Goal: Use online tool/utility: Utilize a website feature to perform a specific function

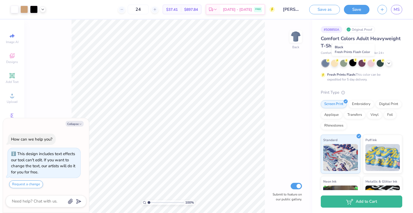
click at [353, 64] on div at bounding box center [353, 62] width 7 height 7
click at [372, 63] on div at bounding box center [371, 62] width 7 height 7
click at [389, 62] on icon at bounding box center [389, 63] width 4 height 4
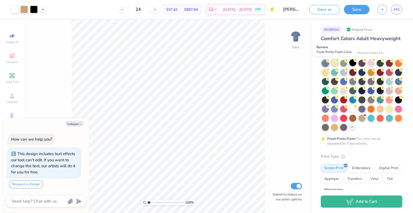
click at [334, 64] on div at bounding box center [334, 62] width 7 height 7
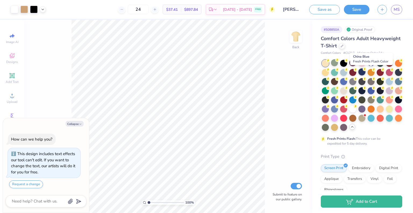
click at [366, 73] on div at bounding box center [362, 71] width 7 height 7
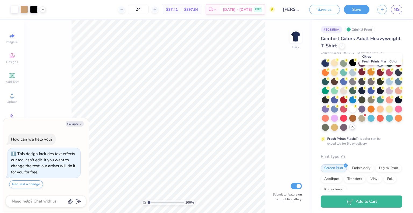
click at [375, 72] on div at bounding box center [371, 71] width 7 height 7
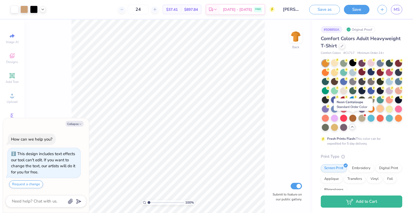
click at [377, 112] on div at bounding box center [380, 108] width 7 height 7
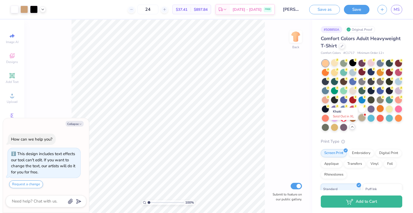
click at [359, 121] on div at bounding box center [362, 117] width 7 height 7
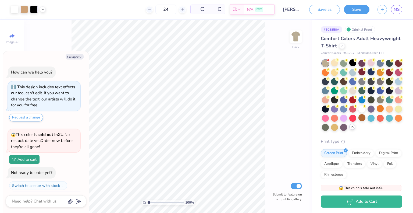
scroll to position [11, 0]
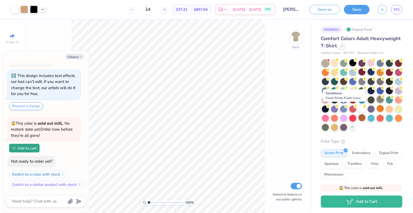
click at [377, 103] on div at bounding box center [380, 99] width 7 height 7
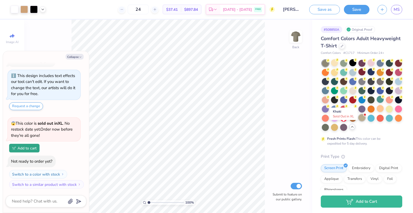
click at [359, 121] on div at bounding box center [362, 117] width 7 height 7
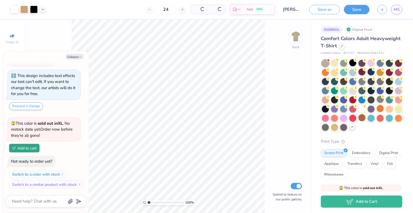
scroll to position [90, 0]
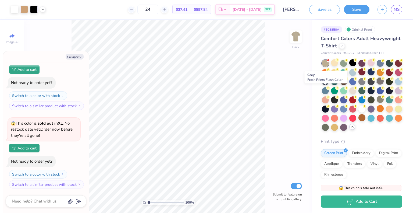
click at [377, 85] on div at bounding box center [380, 81] width 7 height 7
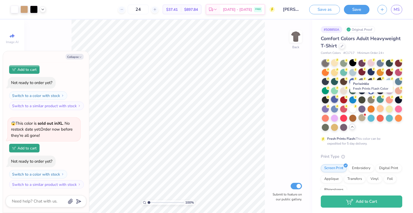
click at [338, 98] on div at bounding box center [334, 99] width 7 height 7
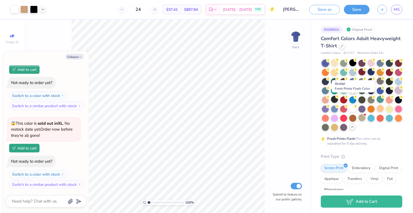
click at [395, 94] on div at bounding box center [398, 90] width 7 height 7
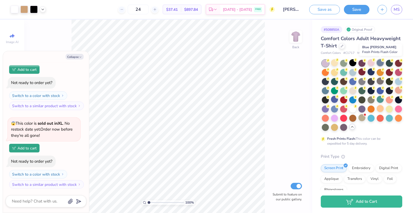
click at [382, 63] on div at bounding box center [380, 62] width 7 height 7
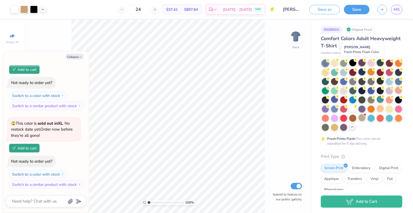
click at [362, 62] on div at bounding box center [362, 62] width 7 height 7
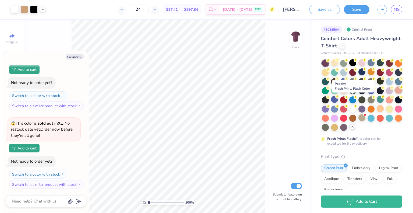
click at [395, 94] on div at bounding box center [398, 90] width 7 height 7
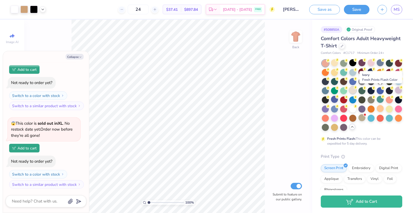
click at [357, 92] on div at bounding box center [353, 90] width 7 height 7
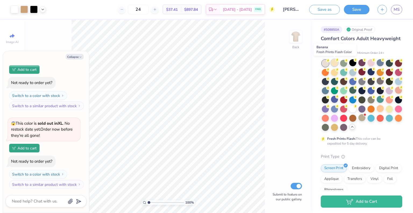
click at [336, 65] on div at bounding box center [334, 62] width 7 height 7
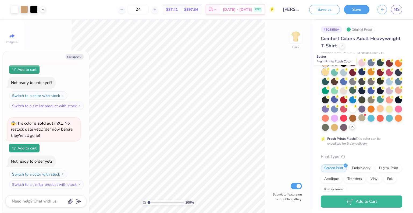
click at [329, 72] on div at bounding box center [325, 71] width 7 height 7
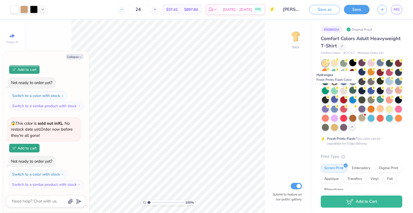
click at [386, 85] on div at bounding box center [389, 81] width 7 height 7
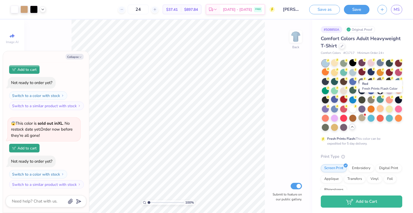
click at [347, 101] on div at bounding box center [343, 99] width 7 height 7
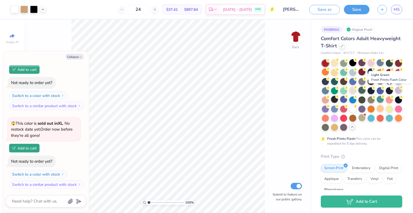
click at [366, 90] on div at bounding box center [362, 90] width 7 height 7
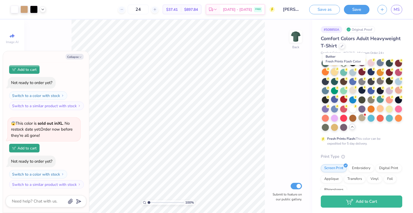
click at [338, 73] on div at bounding box center [334, 71] width 7 height 7
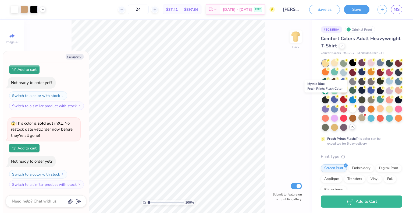
click at [368, 94] on div at bounding box center [371, 90] width 7 height 7
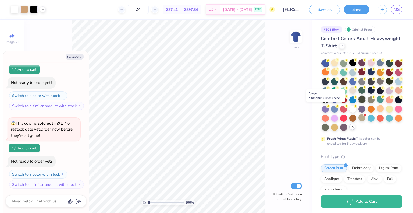
click at [359, 103] on div at bounding box center [362, 99] width 7 height 7
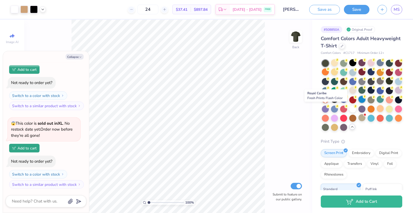
click at [363, 99] on icon at bounding box center [365, 97] width 4 height 4
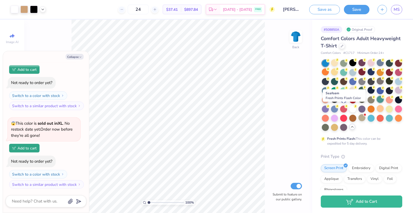
click at [377, 103] on div at bounding box center [380, 99] width 7 height 7
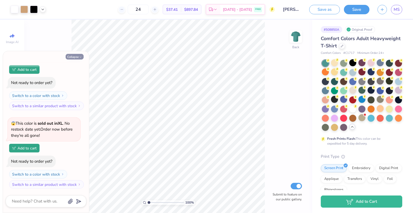
click at [71, 57] on button "Collapse" at bounding box center [75, 57] width 18 height 6
type textarea "x"
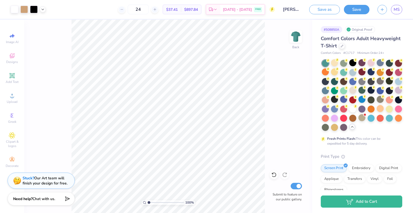
type input "3.09"
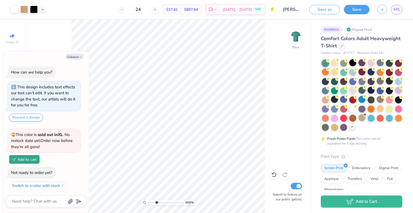
type textarea "x"
type input "3.09"
click at [156, 202] on input "range" at bounding box center [166, 202] width 36 height 5
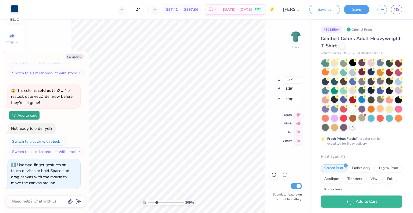
click at [14, 6] on div at bounding box center [15, 9] width 8 height 8
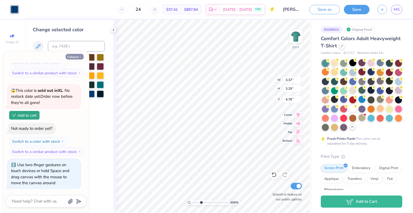
click at [71, 57] on button "Collapse" at bounding box center [75, 57] width 18 height 6
type textarea "x"
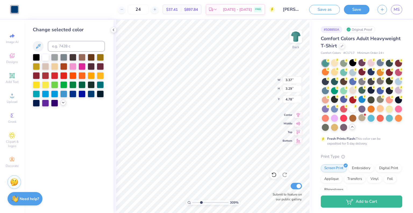
click at [62, 104] on icon at bounding box center [63, 102] width 4 height 4
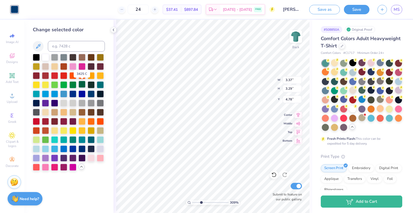
click at [81, 86] on div at bounding box center [82, 84] width 7 height 7
type input "1.79"
type input "1.91"
type input "4.86"
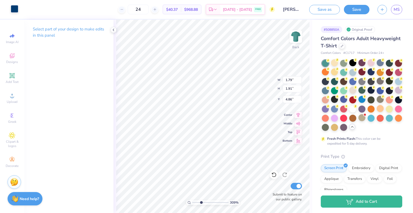
click at [15, 9] on div at bounding box center [15, 9] width 8 height 8
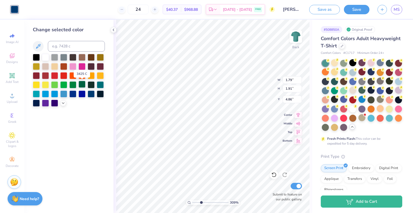
click at [82, 85] on div at bounding box center [82, 84] width 7 height 7
type input "0.04"
type input "0.06"
type input "5.12"
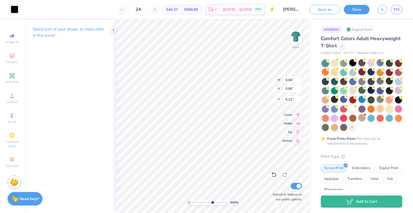
type input "6.16"
click at [212, 202] on input "range" at bounding box center [210, 202] width 36 height 5
type input "0.60"
type input "0.42"
type input "4.93"
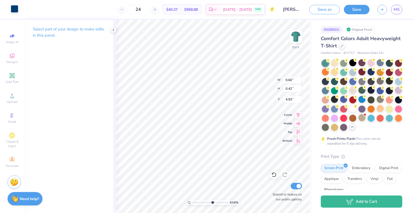
click at [15, 8] on div at bounding box center [15, 9] width 8 height 8
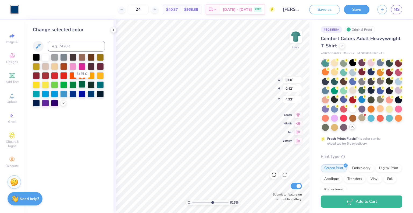
click at [82, 86] on div at bounding box center [82, 84] width 7 height 7
type input "0.76"
type input "0.56"
type input "4.82"
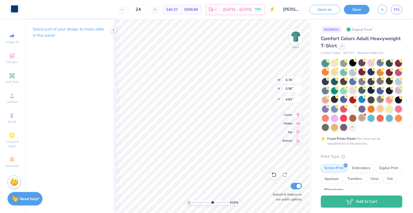
click at [14, 5] on div at bounding box center [15, 9] width 8 height 8
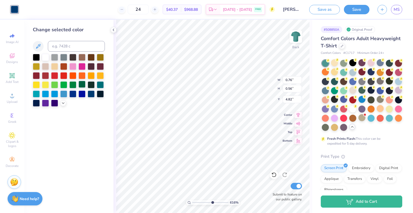
click at [82, 84] on div at bounding box center [82, 84] width 7 height 7
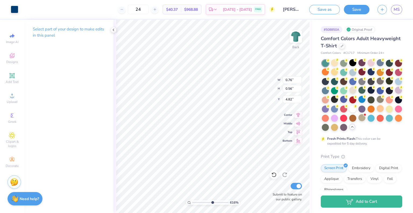
type input "0.47"
type input "0.64"
type input "7.00"
click at [15, 8] on div at bounding box center [15, 9] width 8 height 8
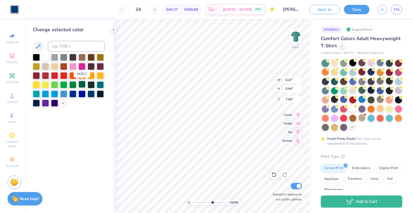
click at [83, 84] on div at bounding box center [82, 84] width 7 height 7
click at [46, 56] on div at bounding box center [45, 56] width 7 height 7
type input "0.19"
type input "0.50"
type input "5.67"
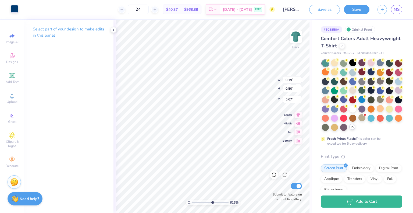
click at [16, 10] on div at bounding box center [15, 9] width 8 height 8
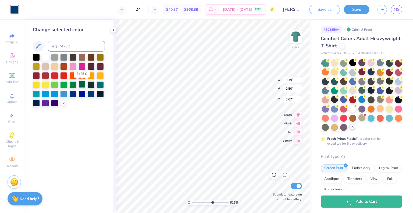
click at [83, 83] on div at bounding box center [82, 84] width 7 height 7
type input "1.81"
type input "2.62"
type input "4.83"
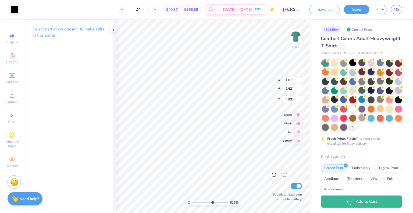
type input "0.56"
type input "0.28"
type input "6.70"
click at [15, 6] on div at bounding box center [15, 9] width 8 height 8
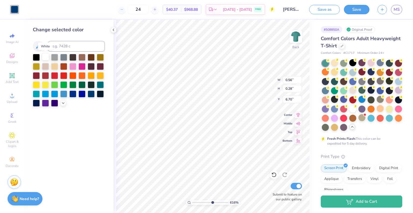
click at [44, 57] on div at bounding box center [45, 56] width 7 height 7
click at [202, 201] on input "range" at bounding box center [210, 202] width 36 height 5
click at [195, 202] on input "range" at bounding box center [210, 202] width 36 height 5
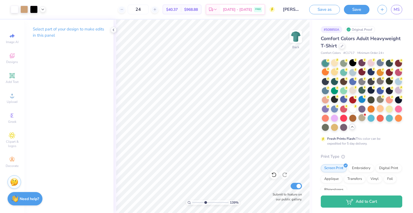
click at [205, 202] on input "range" at bounding box center [210, 202] width 36 height 5
type input "1.45"
click at [195, 202] on input "range" at bounding box center [210, 202] width 36 height 5
click at [334, 63] on div at bounding box center [334, 62] width 7 height 7
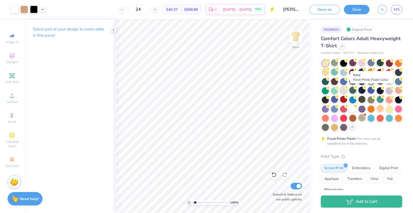
click at [347, 90] on div at bounding box center [343, 90] width 7 height 7
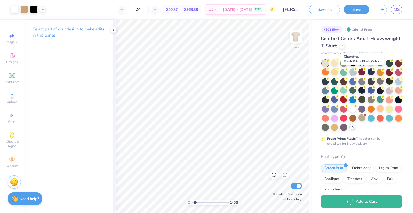
click at [357, 71] on div at bounding box center [353, 71] width 7 height 7
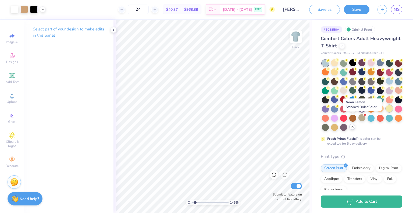
click at [386, 112] on div at bounding box center [389, 108] width 7 height 7
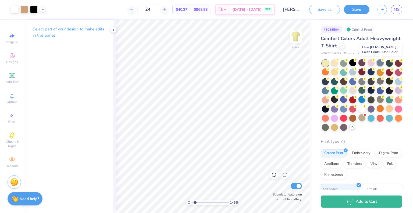
click at [380, 61] on div at bounding box center [380, 62] width 7 height 7
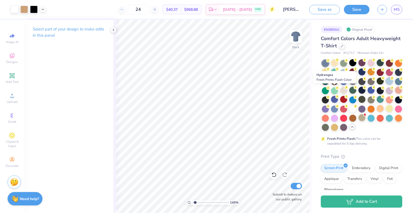
click at [330, 62] on circle at bounding box center [329, 61] width 4 height 4
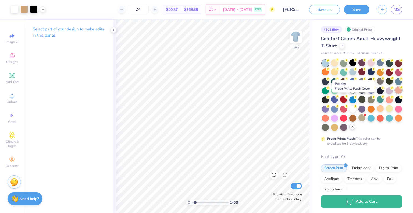
click at [400, 89] on icon at bounding box center [402, 88] width 4 height 4
click at [395, 94] on div at bounding box center [398, 90] width 7 height 7
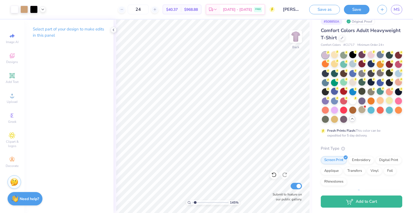
scroll to position [3, 0]
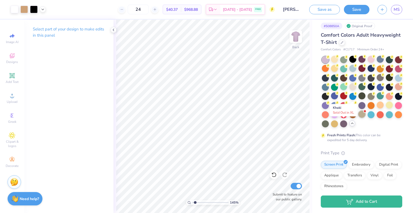
click at [359, 118] on div at bounding box center [362, 114] width 7 height 7
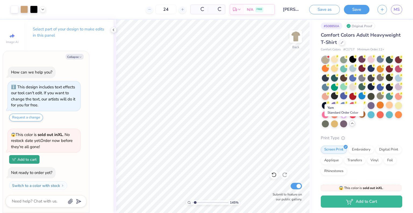
scroll to position [201, 0]
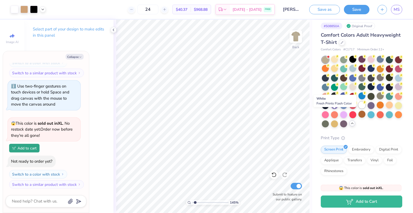
click at [359, 108] on div at bounding box center [362, 104] width 7 height 7
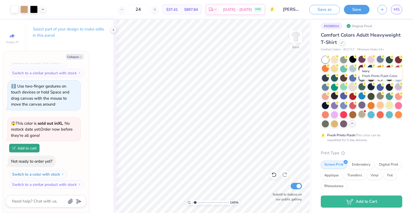
click at [357, 88] on div at bounding box center [353, 86] width 7 height 7
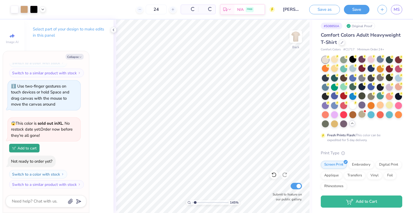
type textarea "x"
type input "4.49"
click at [206, 202] on input "range" at bounding box center [210, 202] width 36 height 5
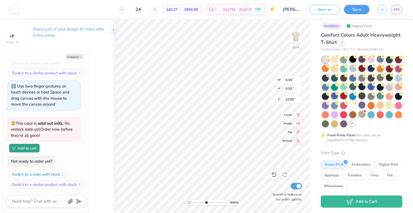
type textarea "x"
click at [202, 202] on input "range" at bounding box center [210, 202] width 36 height 5
type input "1.81"
click at [196, 203] on input "range" at bounding box center [210, 202] width 36 height 5
click at [73, 57] on button "Collapse" at bounding box center [75, 57] width 18 height 6
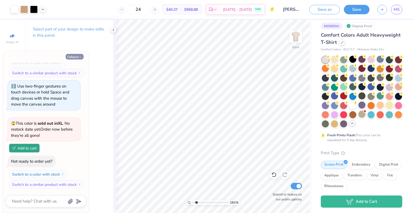
type textarea "x"
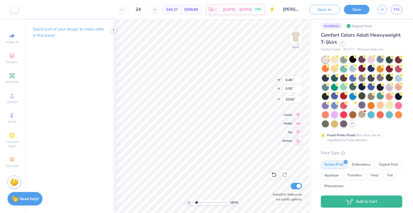
click at [14, 9] on div at bounding box center [15, 9] width 8 height 8
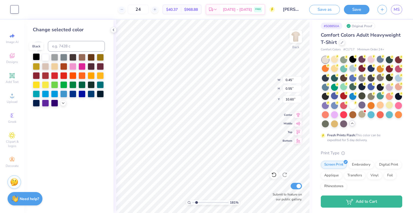
click at [37, 58] on div at bounding box center [36, 56] width 7 height 7
click at [100, 94] on div at bounding box center [100, 93] width 7 height 7
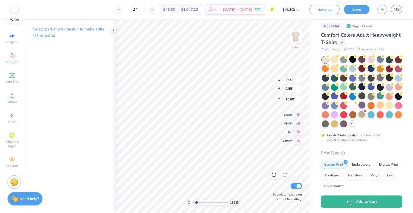
click at [17, 7] on div at bounding box center [15, 9] width 8 height 8
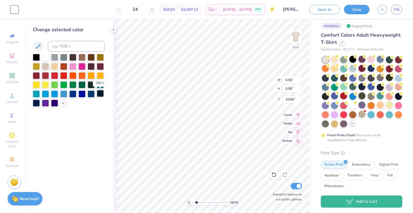
click at [101, 92] on div at bounding box center [100, 93] width 7 height 7
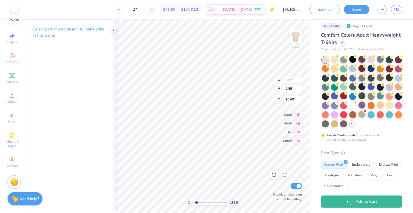
click at [15, 10] on div at bounding box center [15, 9] width 8 height 8
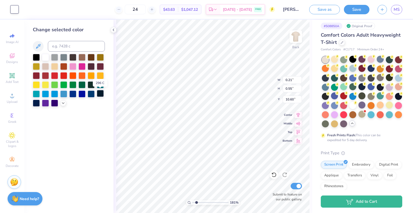
click at [100, 95] on div at bounding box center [100, 93] width 7 height 7
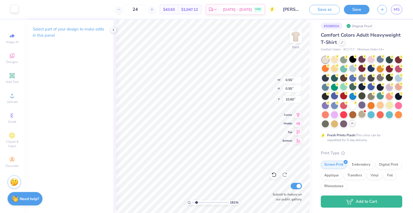
click at [14, 9] on div at bounding box center [15, 9] width 8 height 8
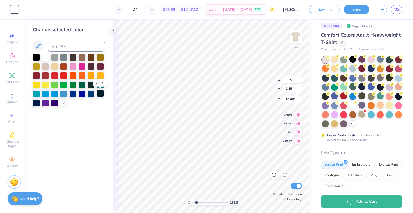
click at [101, 92] on div at bounding box center [100, 93] width 7 height 7
type input "0.58"
type input "0.57"
type input "10.59"
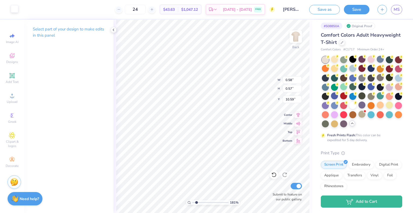
click at [17, 6] on div at bounding box center [15, 9] width 8 height 8
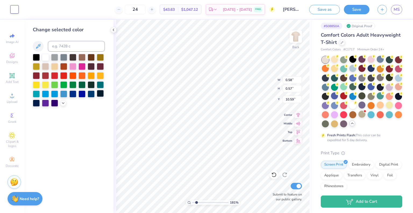
click at [100, 96] on div at bounding box center [100, 93] width 7 height 7
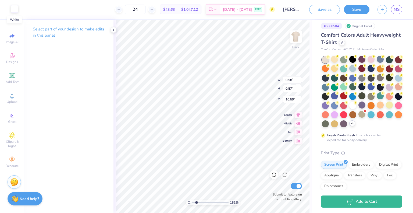
click at [13, 8] on div at bounding box center [15, 9] width 8 height 8
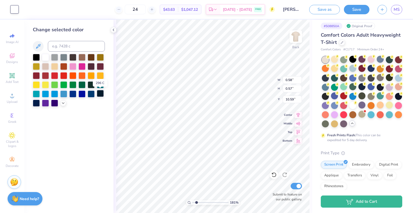
click at [100, 94] on div at bounding box center [100, 93] width 7 height 7
type input "0.45"
type input "0.55"
type input "10.60"
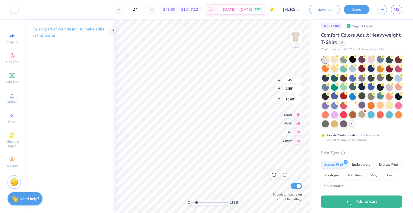
click at [16, 10] on div at bounding box center [15, 9] width 8 height 8
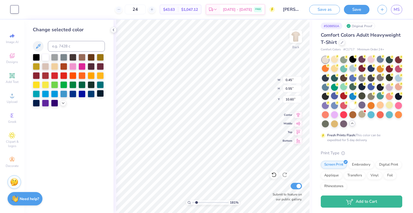
click at [100, 93] on div at bounding box center [100, 93] width 7 height 7
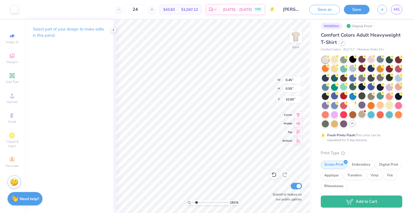
type input "0.39"
type input "0.57"
type input "10.59"
click at [16, 10] on div at bounding box center [15, 9] width 8 height 8
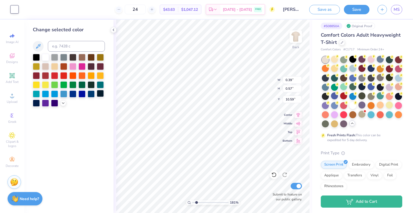
click at [102, 96] on div at bounding box center [100, 93] width 7 height 7
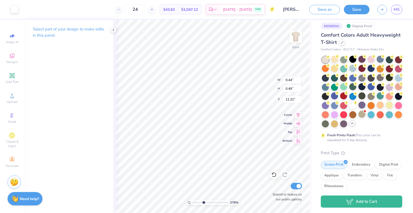
type input "3.78"
click at [203, 203] on input "range" at bounding box center [210, 202] width 36 height 5
type input "0.57"
type input "0.50"
type input "11.50"
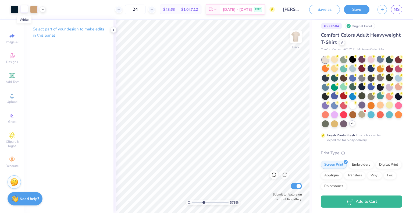
click at [25, 10] on div at bounding box center [24, 9] width 8 height 8
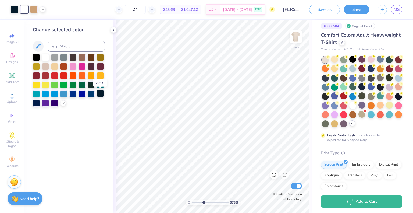
click at [101, 96] on div at bounding box center [100, 93] width 7 height 7
click at [46, 57] on div at bounding box center [45, 56] width 7 height 7
click at [196, 202] on input "range" at bounding box center [210, 202] width 36 height 5
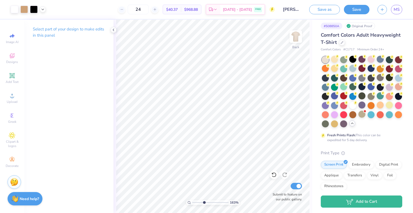
type input "3.9"
click at [204, 202] on input "range" at bounding box center [210, 202] width 36 height 5
click at [13, 9] on div at bounding box center [15, 9] width 8 height 8
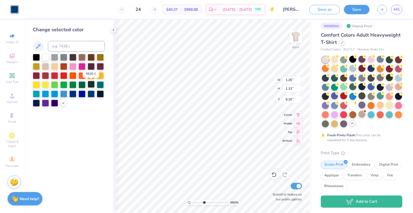
click at [91, 86] on div at bounding box center [91, 84] width 7 height 7
type input "1.47"
type input "1.33"
type input "8.98"
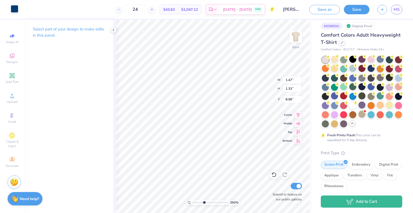
click at [13, 10] on div at bounding box center [15, 9] width 8 height 8
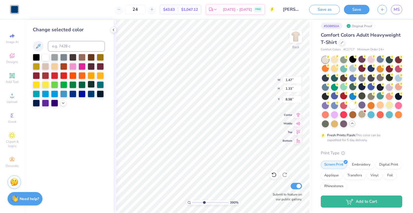
click at [91, 82] on div at bounding box center [91, 84] width 7 height 7
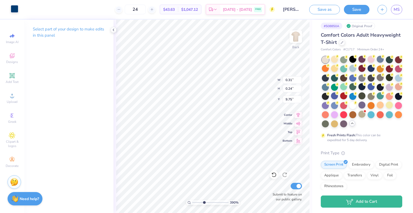
click at [16, 10] on div at bounding box center [15, 9] width 8 height 8
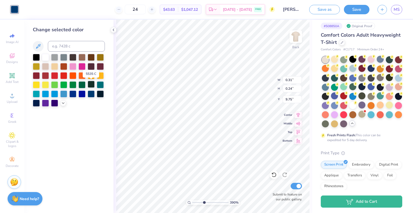
click at [93, 86] on div at bounding box center [91, 84] width 7 height 7
type input "4.84769440581591"
type input "0.19"
type input "0.08"
type input "9.39"
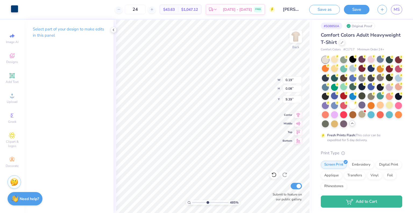
click at [15, 8] on div at bounding box center [15, 9] width 8 height 8
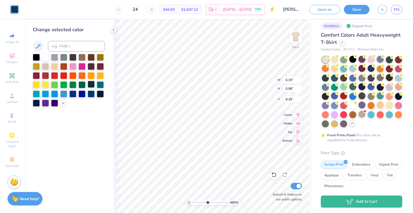
click at [90, 86] on div at bounding box center [91, 84] width 7 height 7
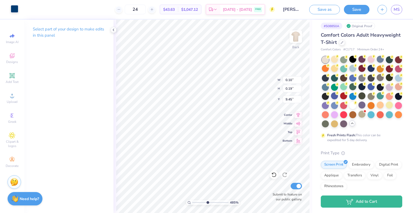
click at [16, 9] on div at bounding box center [15, 9] width 8 height 8
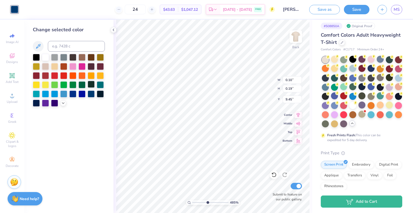
click at [94, 85] on div at bounding box center [91, 84] width 7 height 7
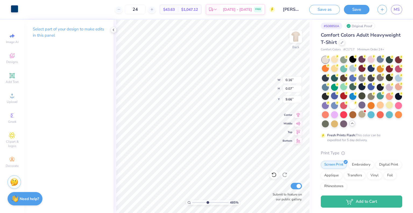
click at [16, 10] on div at bounding box center [15, 9] width 8 height 8
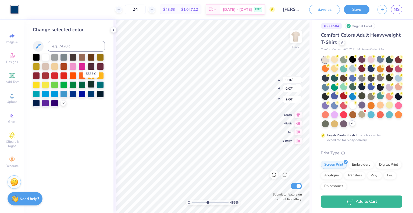
click at [93, 87] on div at bounding box center [91, 84] width 7 height 7
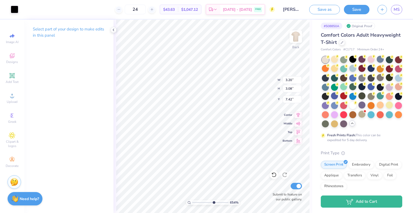
type input "6.53992939385361"
type input "0.15"
type input "0.06"
type input "9.75"
click at [17, 8] on div at bounding box center [15, 9] width 8 height 8
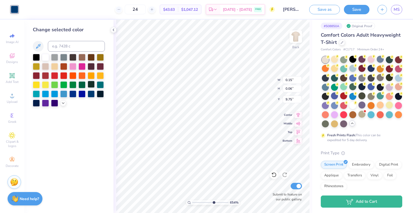
click at [92, 84] on div at bounding box center [91, 84] width 7 height 7
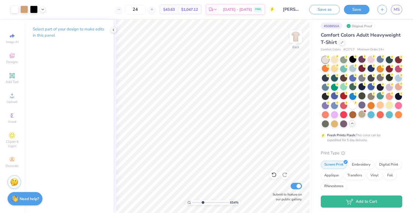
click at [203, 202] on input "range" at bounding box center [210, 202] width 36 height 5
type input "1.75"
click at [196, 203] on input "range" at bounding box center [210, 202] width 36 height 5
